Goal: Information Seeking & Learning: Check status

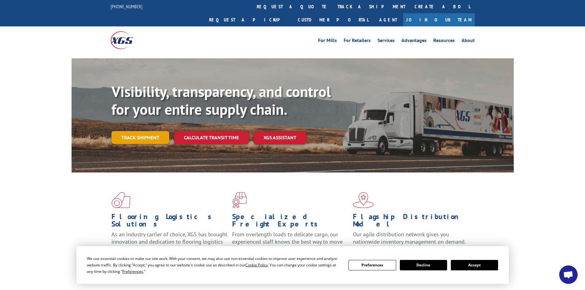
click at [147, 131] on link "Track shipment" at bounding box center [141, 137] width 58 height 13
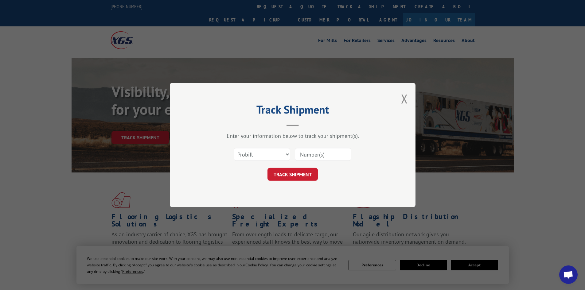
click at [309, 157] on input at bounding box center [323, 154] width 57 height 13
paste input "2868504"
type input "2868504"
click at [297, 175] on button "TRACK SHIPMENT" at bounding box center [293, 174] width 50 height 13
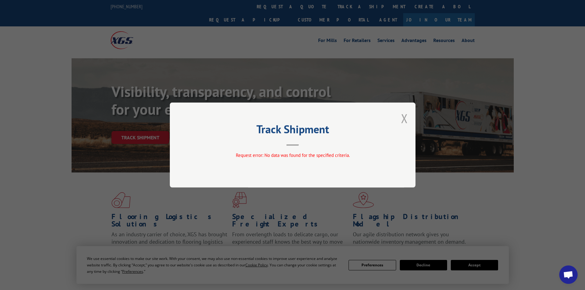
click at [402, 118] on button "Close modal" at bounding box center [404, 118] width 7 height 16
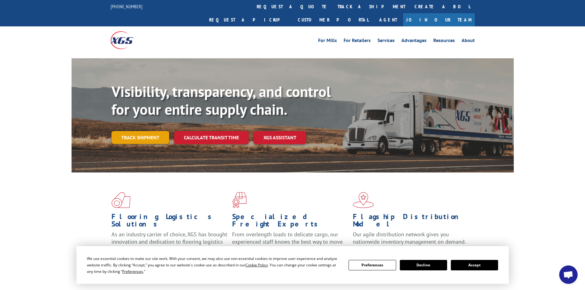
click at [144, 131] on link "Track shipment" at bounding box center [141, 137] width 58 height 13
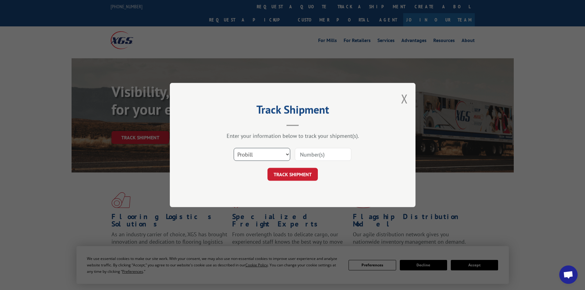
click at [253, 155] on select "Select category... Probill BOL PO" at bounding box center [262, 154] width 57 height 13
select select "bol"
click at [234, 148] on select "Select category... Probill BOL PO" at bounding box center [262, 154] width 57 height 13
click at [297, 151] on input at bounding box center [323, 154] width 57 height 13
paste input "2868504"
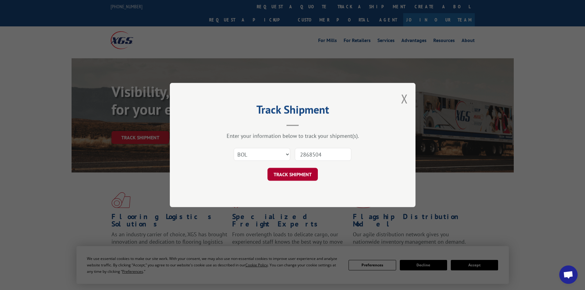
type input "2868504"
click at [300, 177] on button "TRACK SHIPMENT" at bounding box center [293, 174] width 50 height 13
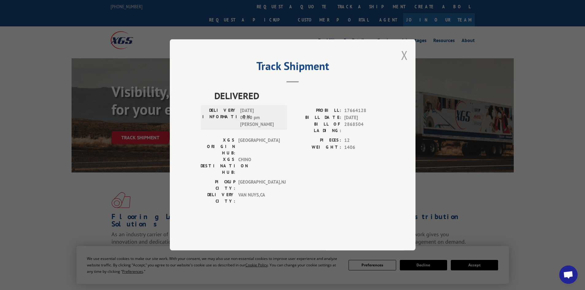
click at [404, 63] on button "Close modal" at bounding box center [404, 55] width 7 height 16
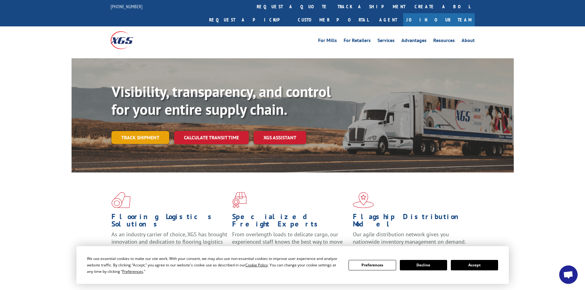
click at [147, 131] on link "Track shipment" at bounding box center [141, 137] width 58 height 13
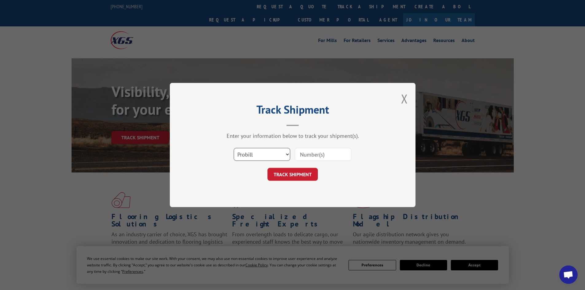
click at [263, 161] on select "Select category... Probill BOL PO" at bounding box center [262, 154] width 57 height 13
select select "bol"
click at [234, 148] on select "Select category... Probill BOL PO" at bounding box center [262, 154] width 57 height 13
click at [300, 157] on input at bounding box center [323, 154] width 57 height 13
paste input "2868504"
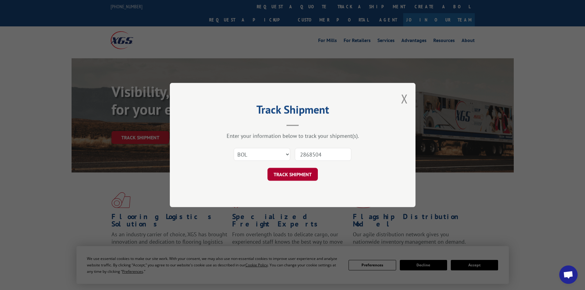
type input "2868504"
click at [293, 173] on button "TRACK SHIPMENT" at bounding box center [293, 174] width 50 height 13
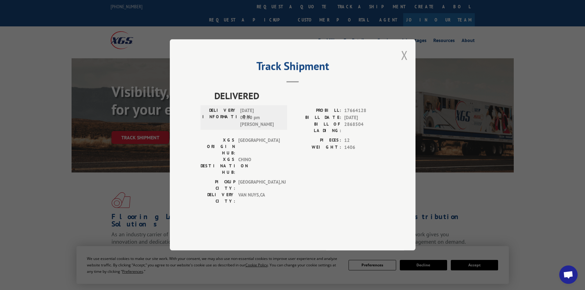
click at [403, 63] on button "Close modal" at bounding box center [404, 55] width 7 height 16
